Goal: Information Seeking & Learning: Learn about a topic

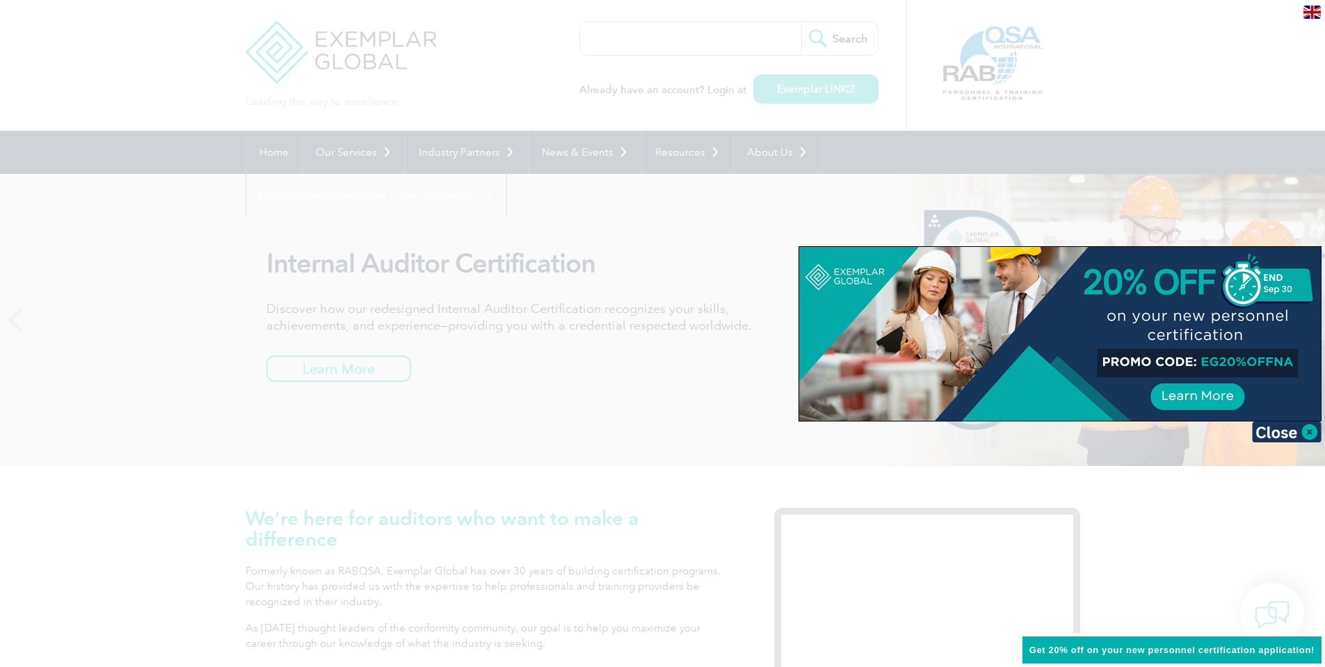
click at [381, 268] on div at bounding box center [662, 333] width 1325 height 667
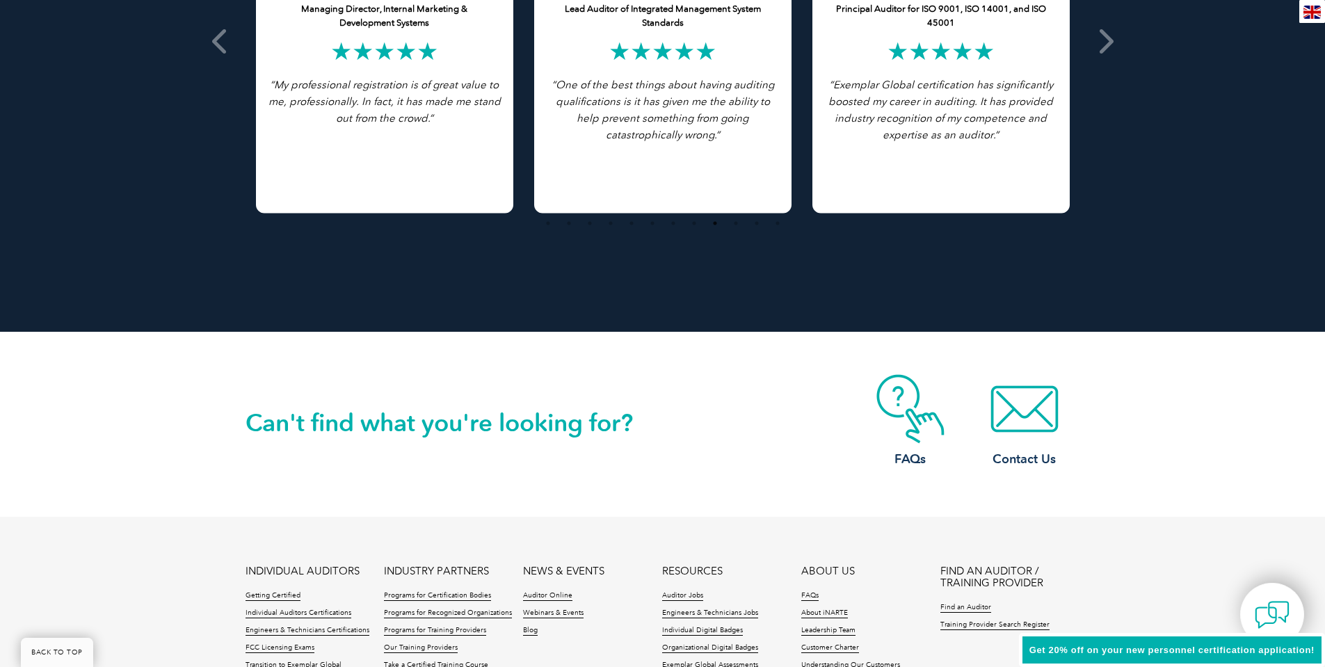
scroll to position [3150, 0]
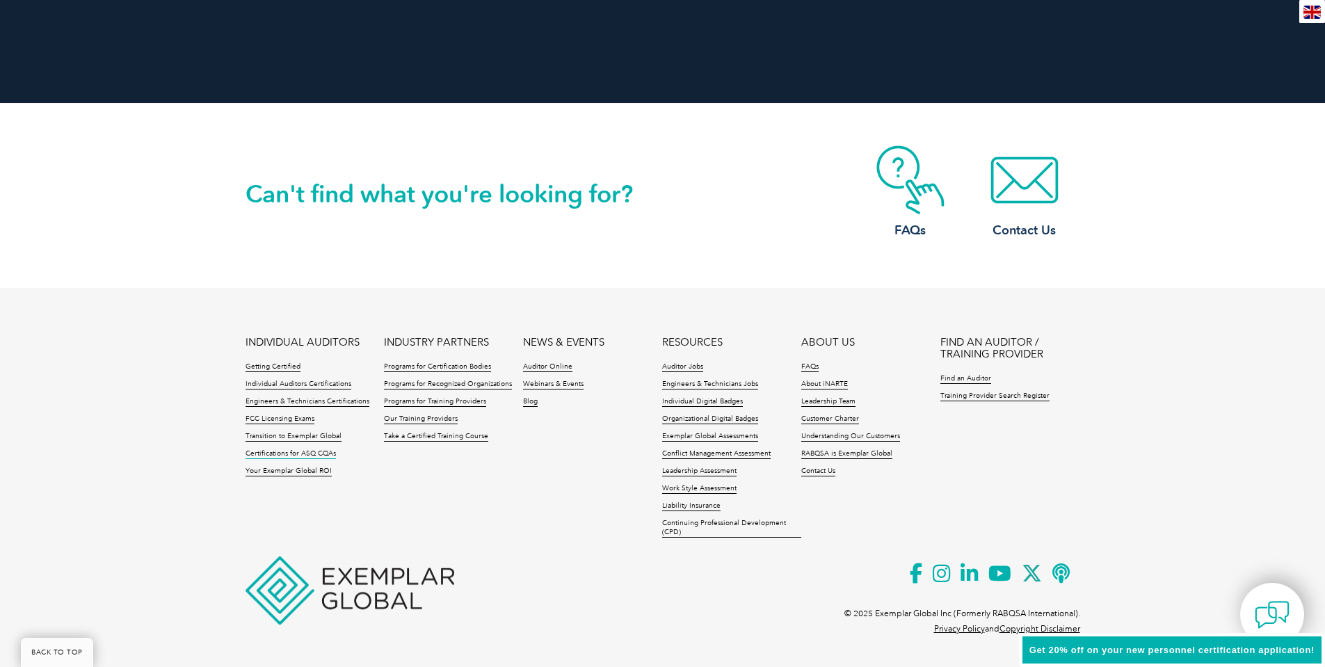
click at [269, 454] on link "Certifications for ASQ CQAs" at bounding box center [291, 454] width 90 height 10
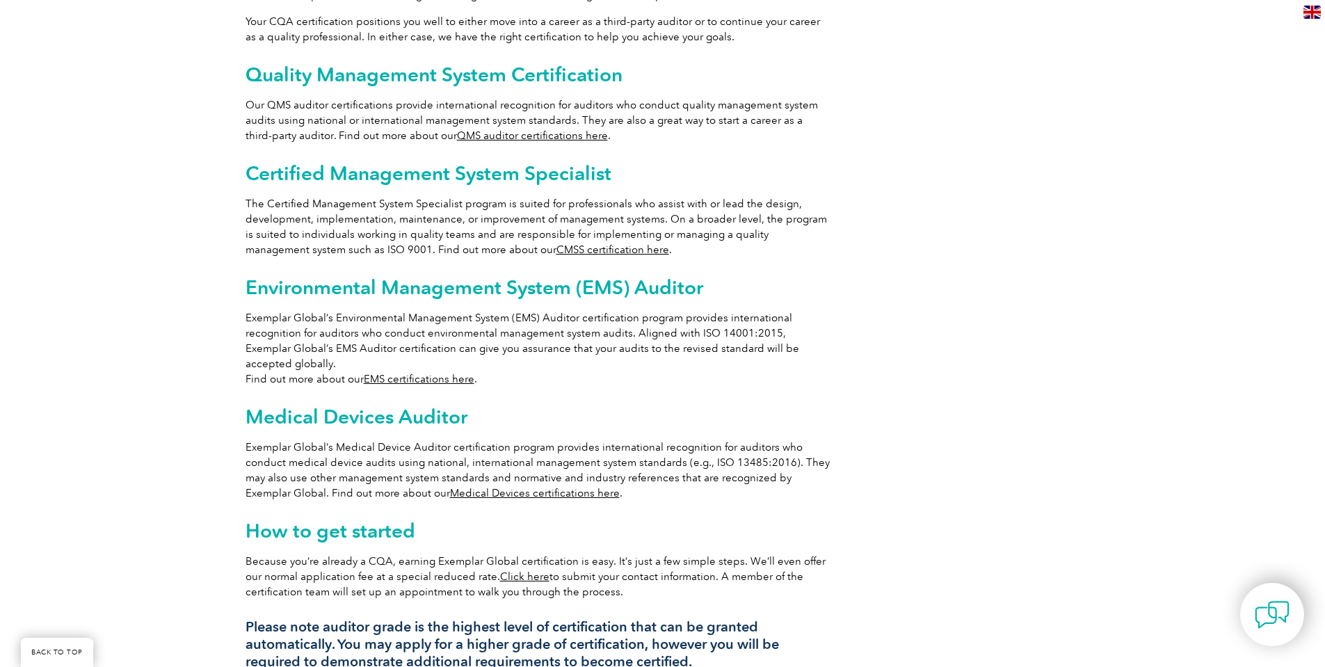
scroll to position [835, 0]
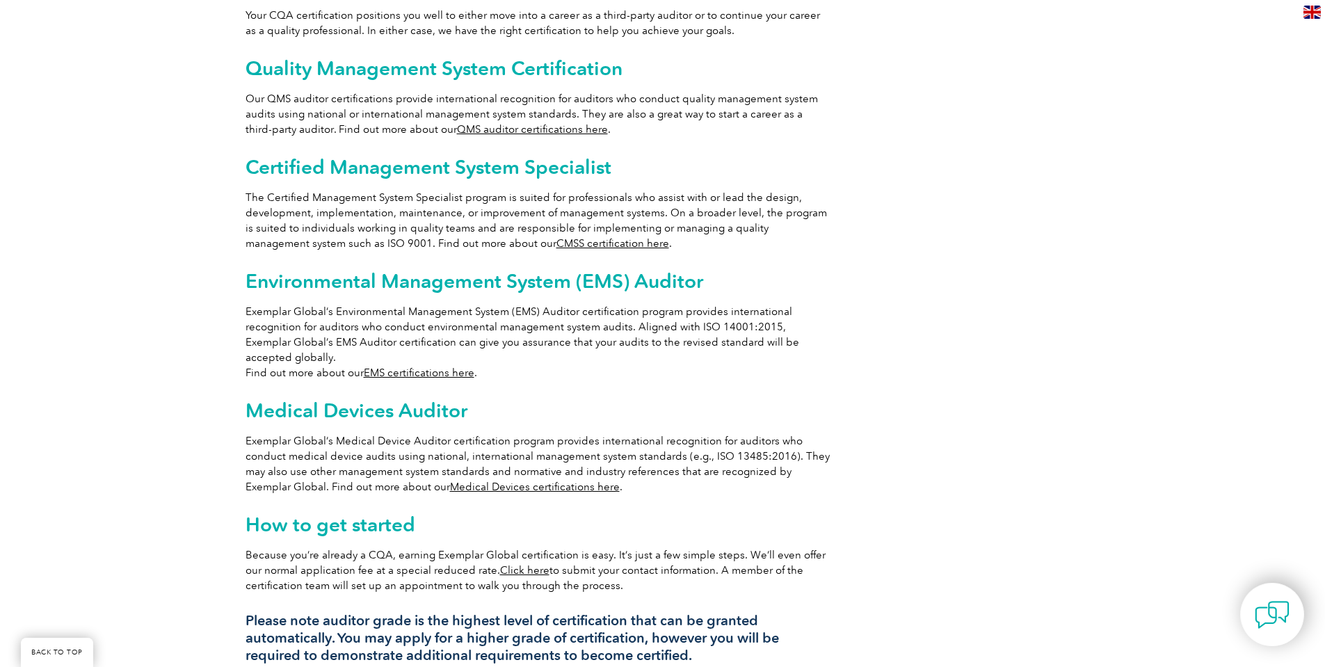
click at [523, 123] on link "QMS auditor certifications here" at bounding box center [532, 129] width 151 height 13
